Goal: Task Accomplishment & Management: Manage account settings

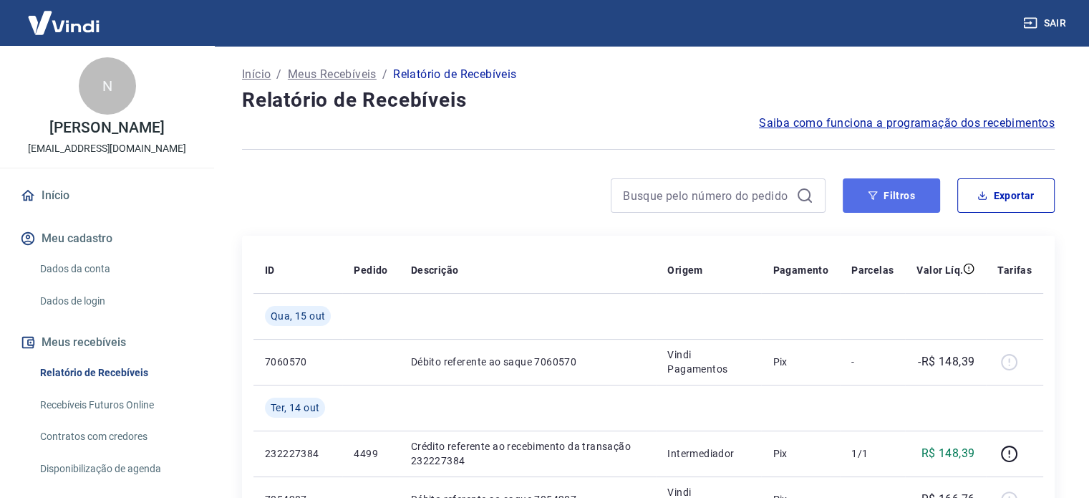
click at [898, 191] on button "Filtros" at bounding box center [891, 195] width 97 height 34
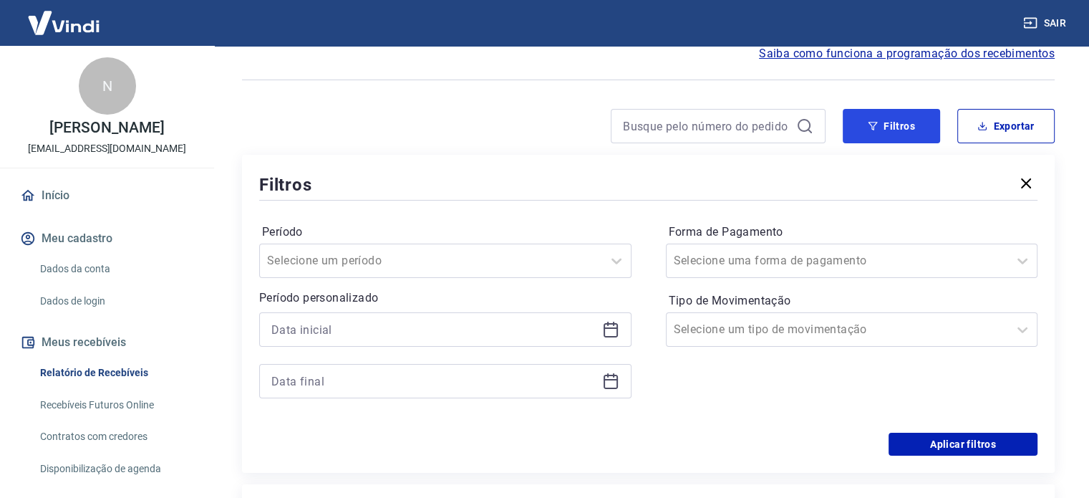
scroll to position [215, 0]
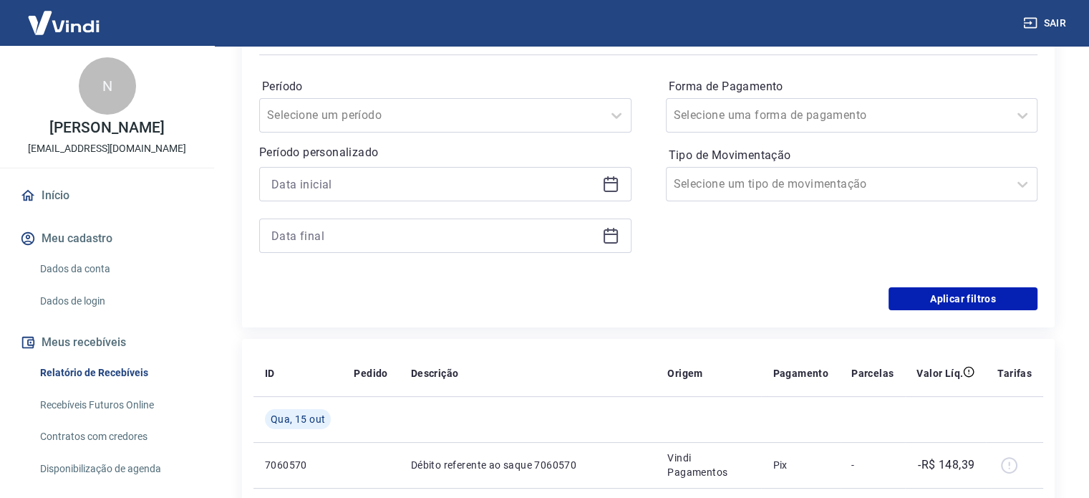
click at [607, 183] on icon at bounding box center [610, 182] width 14 height 1
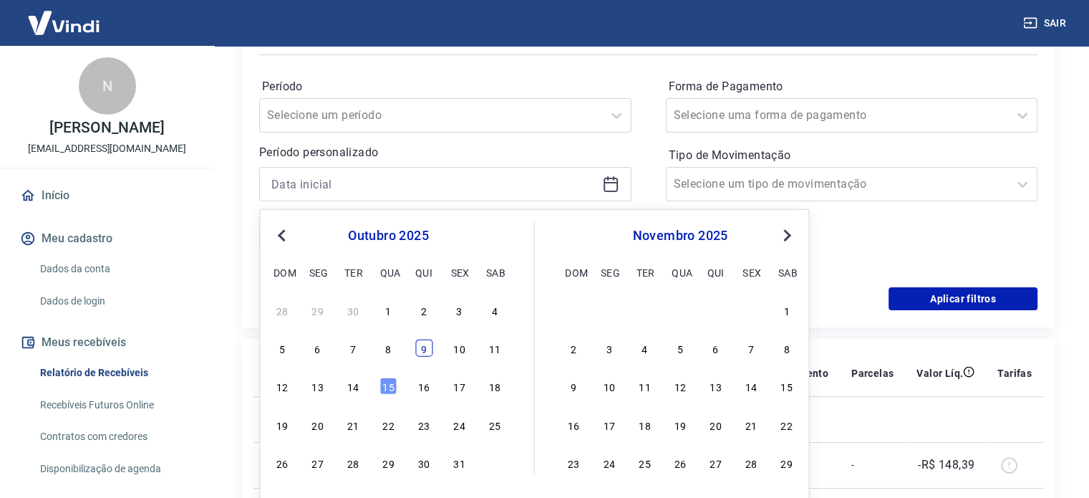
click at [417, 346] on div "9" at bounding box center [423, 347] width 17 height 17
type input "[DATE]"
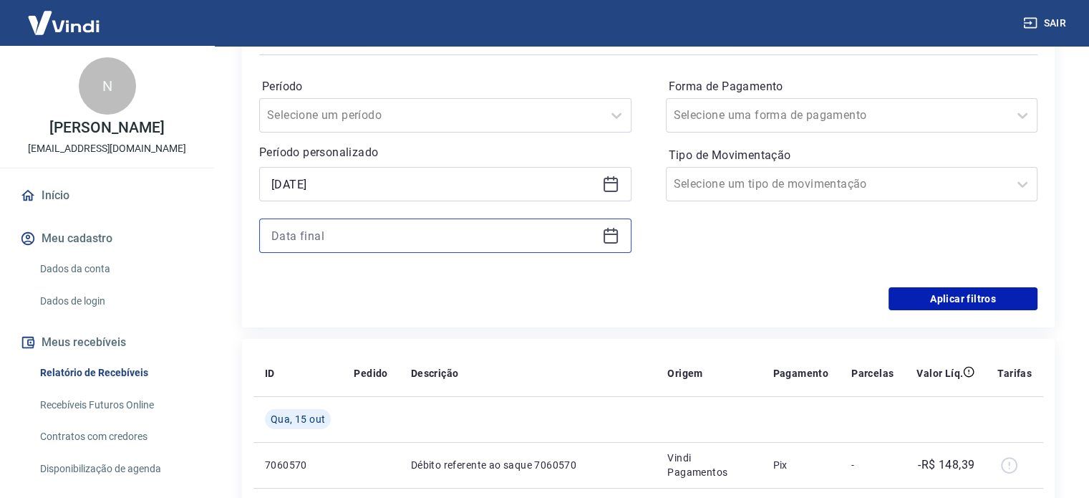
click at [382, 233] on input at bounding box center [433, 235] width 325 height 21
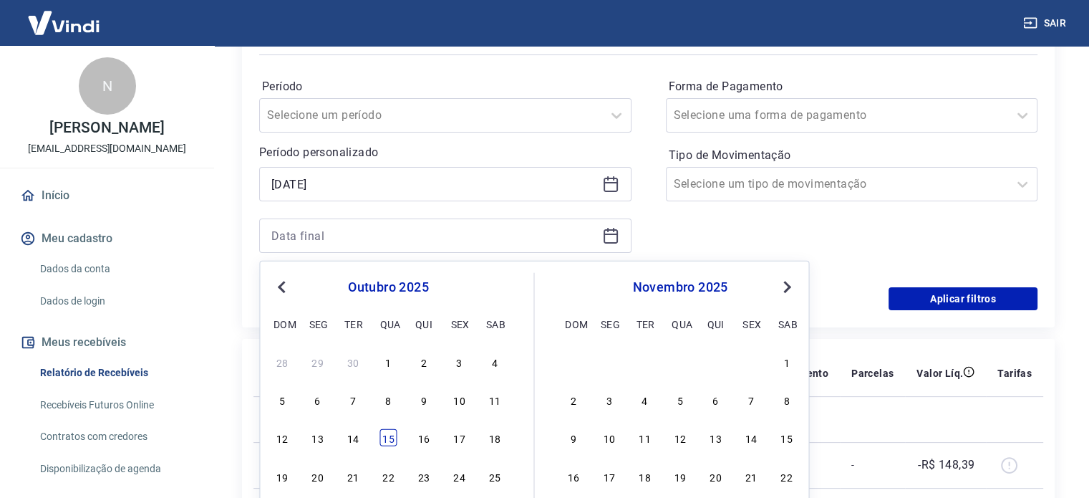
click at [387, 441] on div "15" at bounding box center [387, 437] width 17 height 17
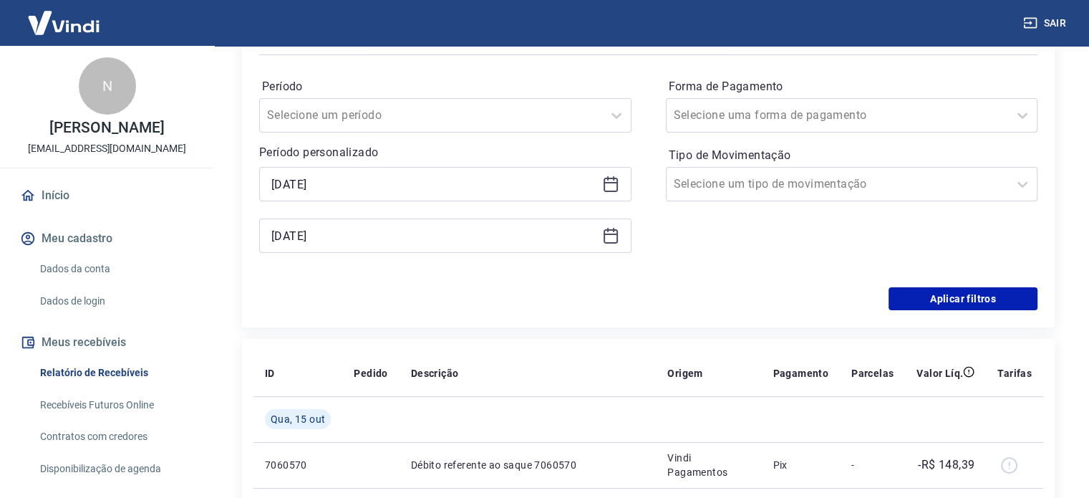
type input "[DATE]"
click at [947, 304] on button "Aplicar filtros" at bounding box center [962, 298] width 149 height 23
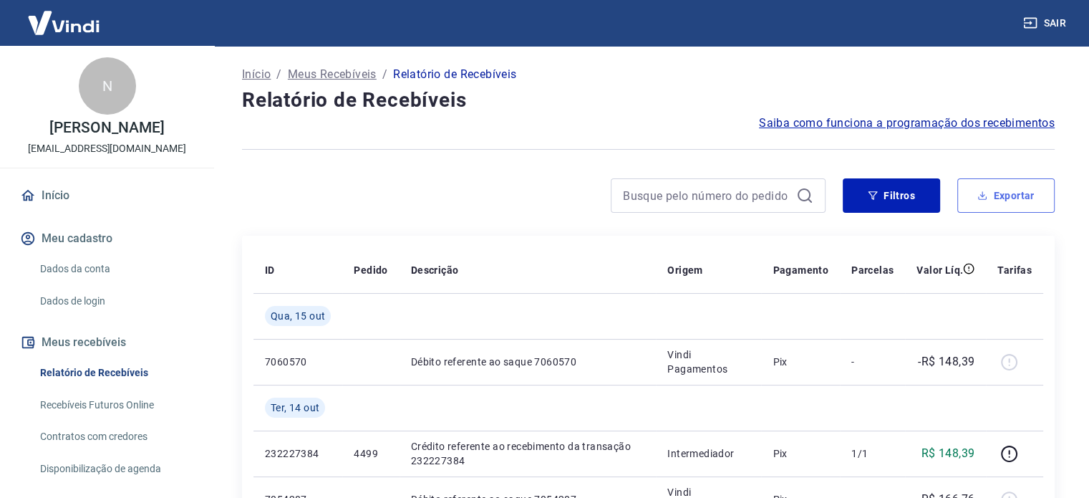
click at [995, 191] on button "Exportar" at bounding box center [1005, 195] width 97 height 34
type input "[DATE]"
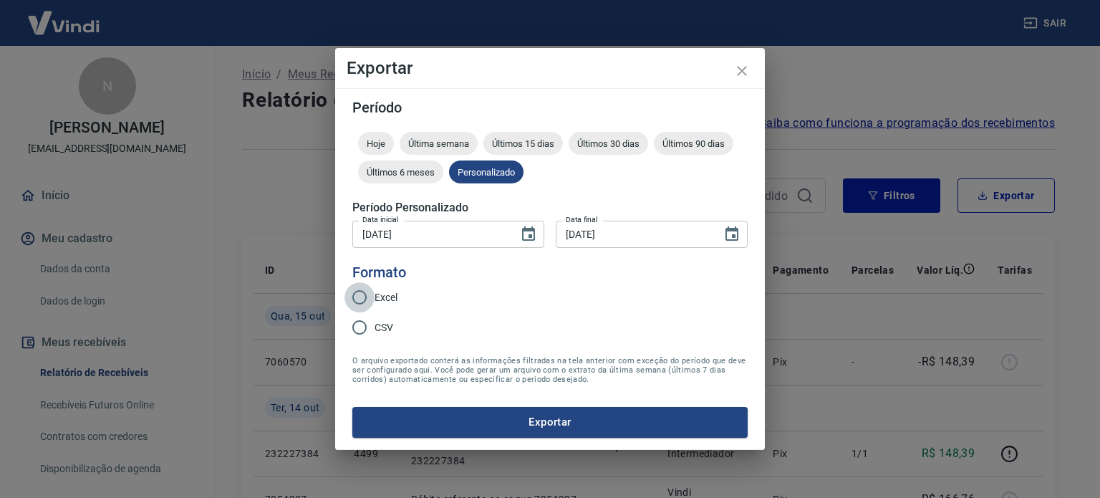
click at [358, 298] on input "Excel" at bounding box center [359, 297] width 30 height 30
radio input "true"
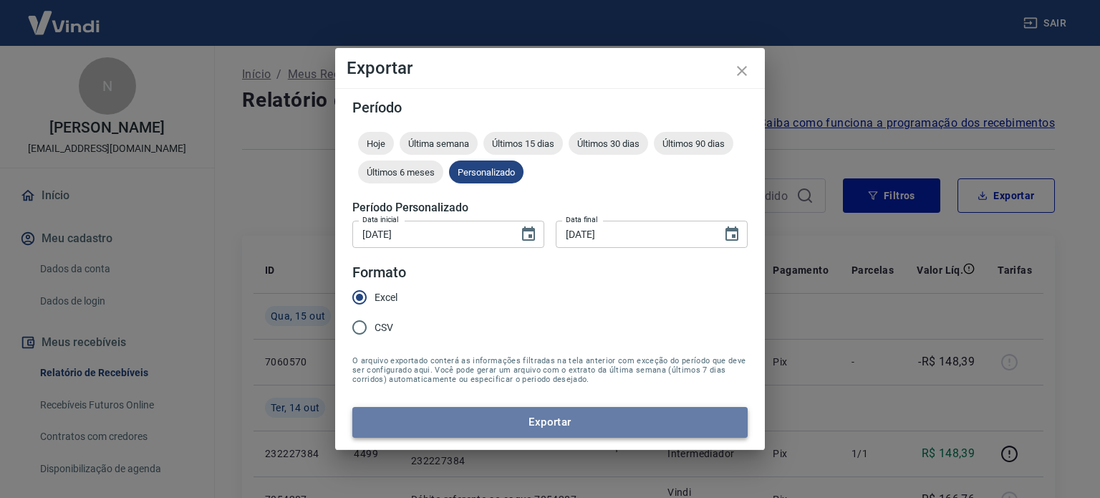
click at [458, 425] on button "Exportar" at bounding box center [549, 422] width 395 height 30
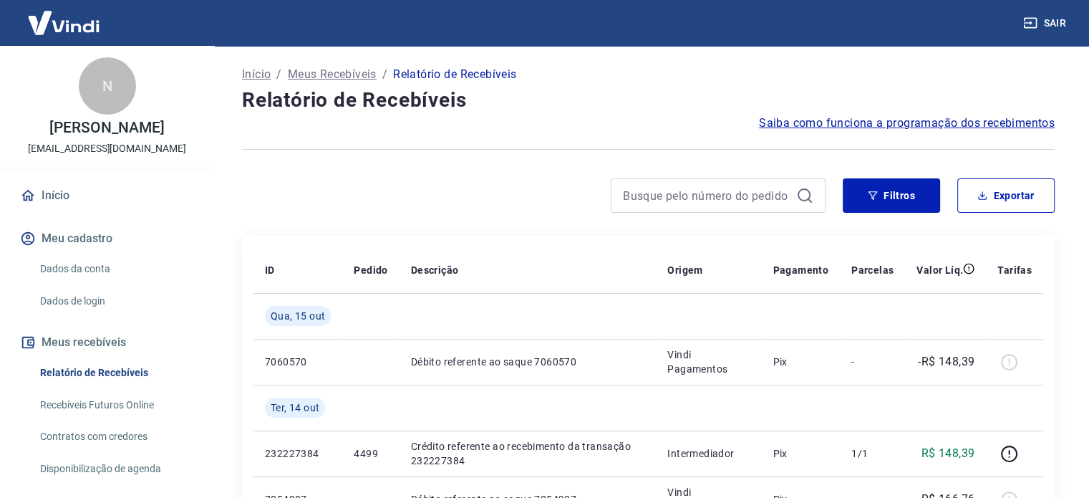
click at [1059, 19] on button "Sair" at bounding box center [1046, 23] width 52 height 26
